Goal: Find specific page/section: Find specific page/section

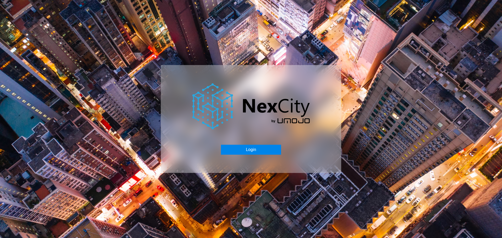
click at [245, 150] on button "Login" at bounding box center [251, 150] width 60 height 10
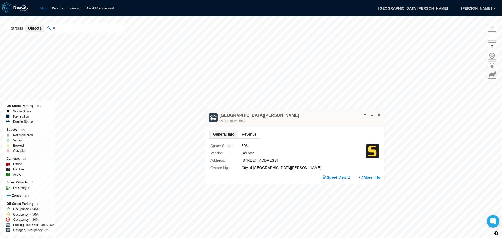
click at [253, 134] on span "Revenue" at bounding box center [249, 134] width 22 height 8
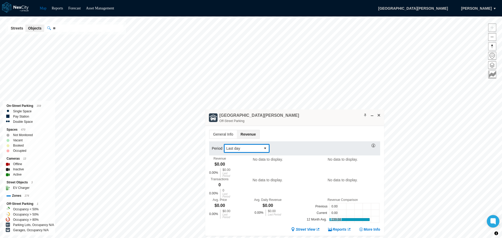
click at [266, 147] on button "select" at bounding box center [265, 148] width 8 height 8
click at [239, 157] on li "[DATE]" at bounding box center [246, 157] width 46 height 9
click at [264, 147] on span "select" at bounding box center [265, 148] width 4 height 5
click at [244, 178] on span "Last month" at bounding box center [235, 176] width 18 height 5
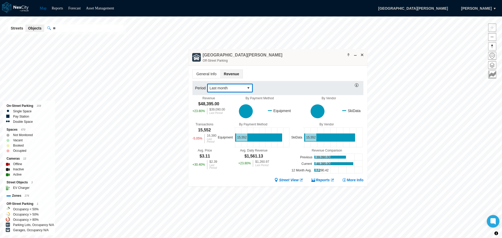
drag, startPoint x: 299, startPoint y: 118, endPoint x: 282, endPoint y: 58, distance: 62.6
click at [282, 58] on div "[GEOGRAPHIC_DATA][PERSON_NAME] Garage Off-Street Parking" at bounding box center [277, 57] width 179 height 16
click at [362, 55] on span at bounding box center [362, 55] width 4 height 4
